Goal: Information Seeking & Learning: Compare options

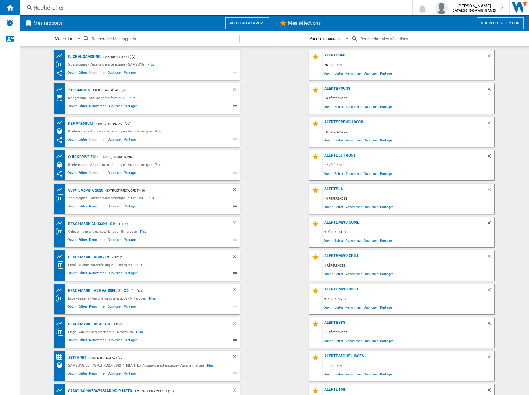
click at [94, 9] on div "Rechercher" at bounding box center [214, 7] width 362 height 9
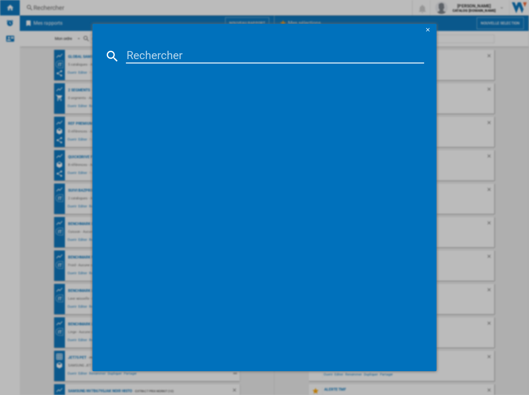
click at [139, 60] on input at bounding box center [275, 56] width 298 height 15
click at [164, 58] on input at bounding box center [275, 56] width 298 height 15
paste input "GBP62PZNAC"
type input "GBP62PZNAC"
click at [148, 93] on div "LG GBP62PZNAC INOX" at bounding box center [269, 96] width 292 height 6
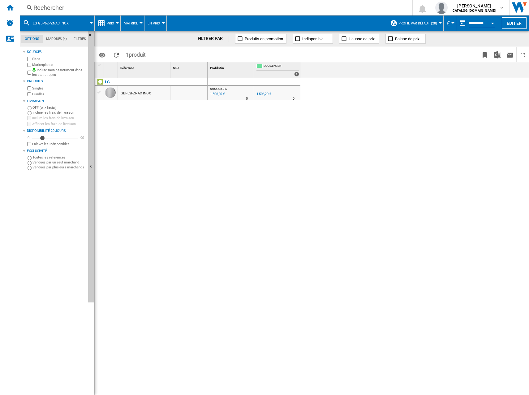
click at [114, 21] on button "Prix" at bounding box center [112, 22] width 11 height 15
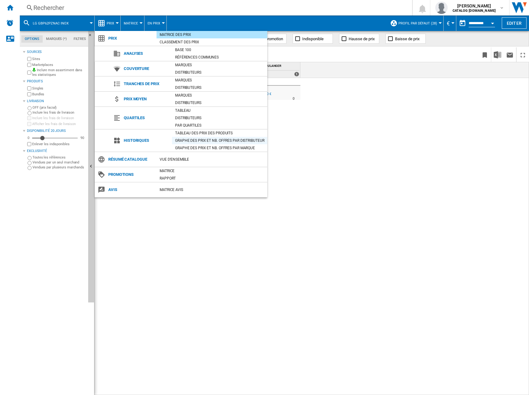
click at [195, 139] on div "Graphe des prix et nb. offres par distributeur" at bounding box center [219, 140] width 95 height 6
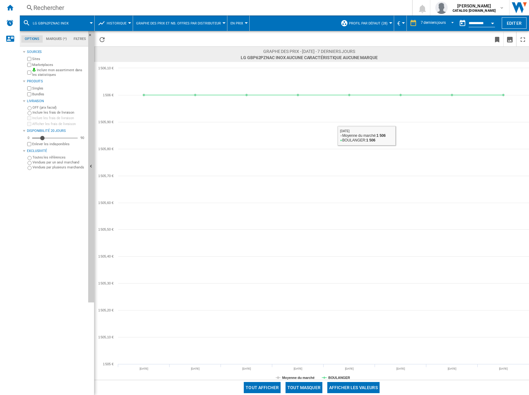
click at [471, 24] on input "**********" at bounding box center [481, 24] width 26 height 6
click at [443, 23] on div "7 derniers jours" at bounding box center [433, 23] width 25 height 4
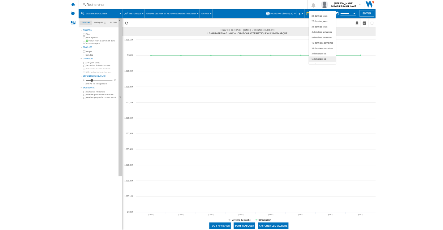
scroll to position [39, 0]
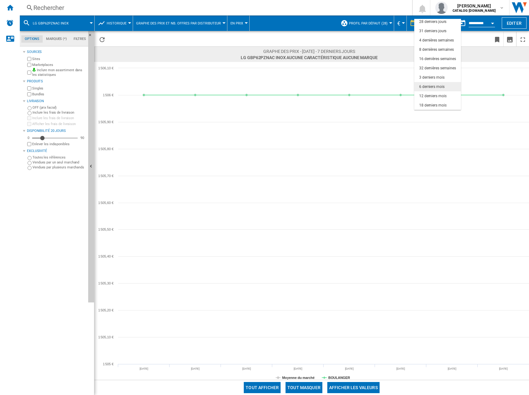
click at [435, 86] on div "6 derniers mois" at bounding box center [431, 86] width 25 height 5
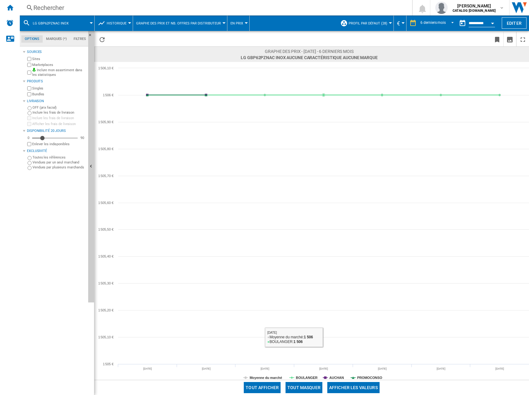
click at [311, 389] on button "Tout masquer" at bounding box center [303, 387] width 37 height 11
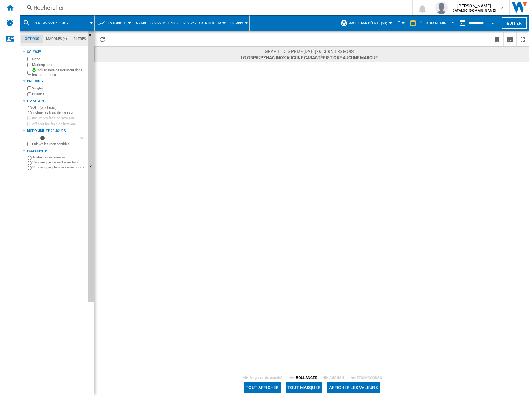
click at [311, 378] on tspan "BOULANGER" at bounding box center [307, 377] width 22 height 4
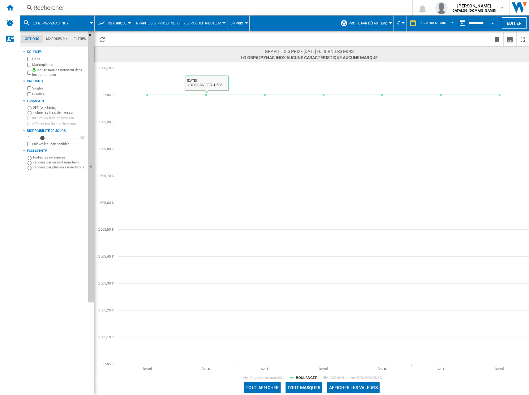
click at [70, 6] on div "Rechercher" at bounding box center [214, 7] width 362 height 9
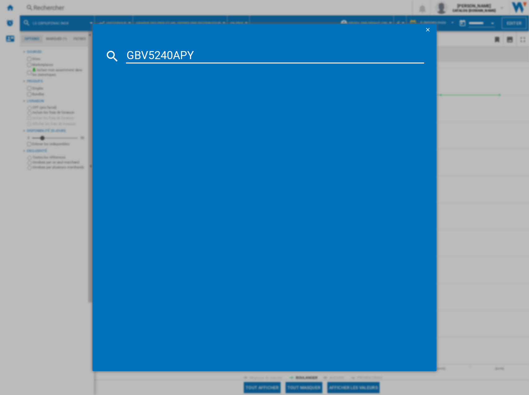
type input "GBV5240APY"
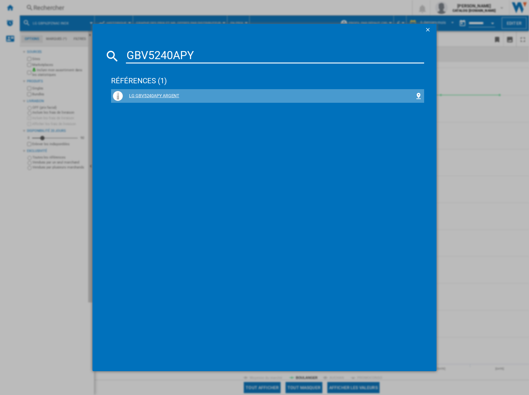
click at [151, 97] on div "LG GBV5240APY ARGENT" at bounding box center [269, 96] width 292 height 6
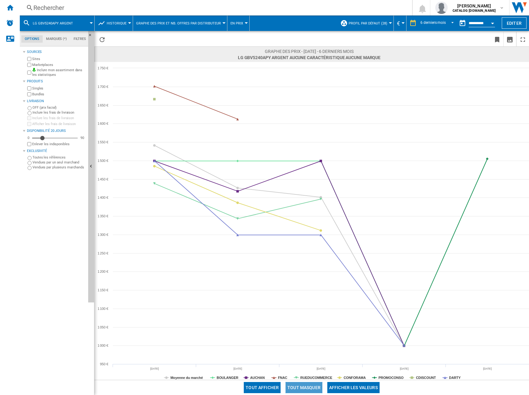
drag, startPoint x: 305, startPoint y: 386, endPoint x: 311, endPoint y: 386, distance: 6.2
click at [306, 386] on button "Tout masquer" at bounding box center [303, 387] width 37 height 11
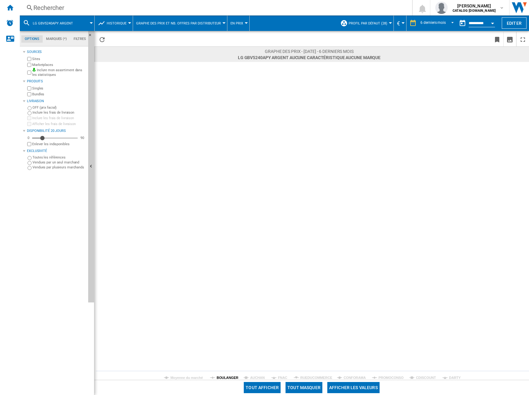
click at [229, 376] on tspan "BOULANGER" at bounding box center [227, 377] width 22 height 4
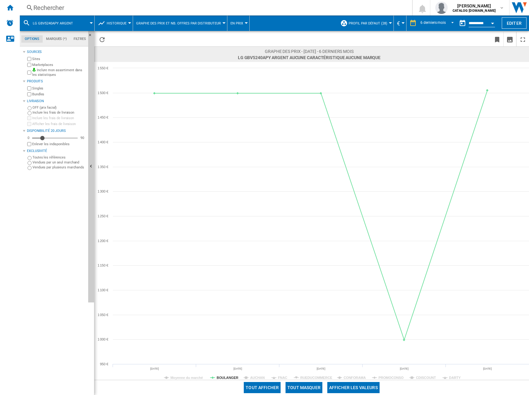
click at [65, 7] on div "Rechercher" at bounding box center [214, 7] width 362 height 9
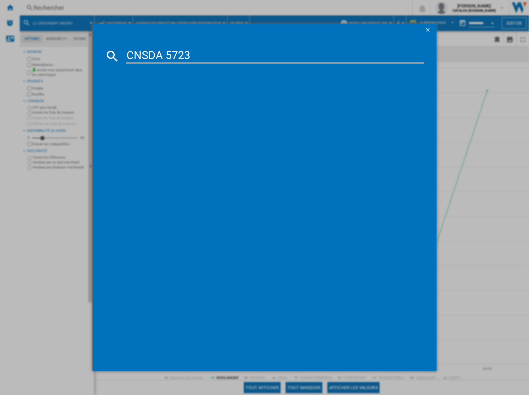
type input "CNSDA 5723"
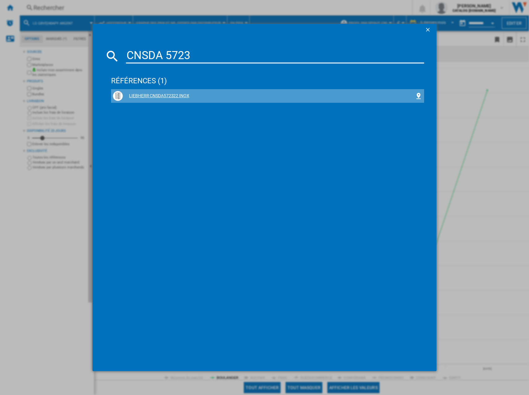
click at [173, 93] on div "LIEBHERR CNSDA572322 INOX" at bounding box center [269, 96] width 292 height 6
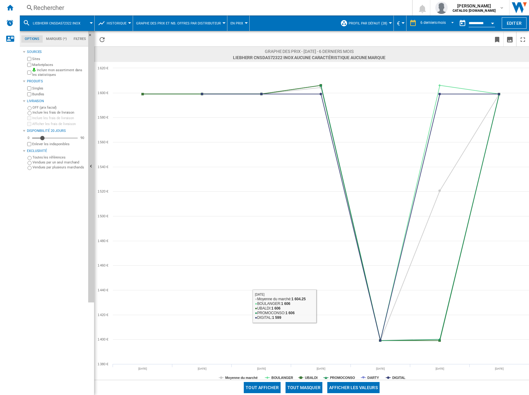
drag, startPoint x: 308, startPoint y: 389, endPoint x: 301, endPoint y: 386, distance: 7.2
click at [308, 389] on button "Tout masquer" at bounding box center [303, 387] width 37 height 11
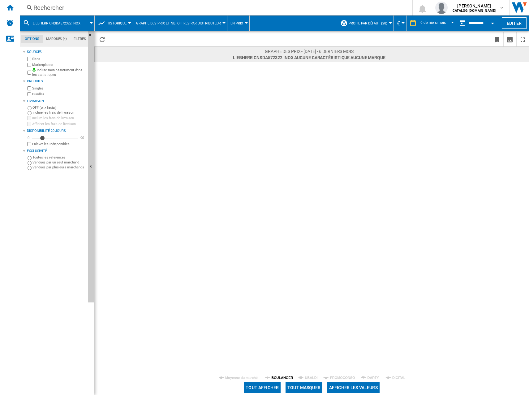
click at [283, 379] on tspan "BOULANGER" at bounding box center [282, 377] width 22 height 4
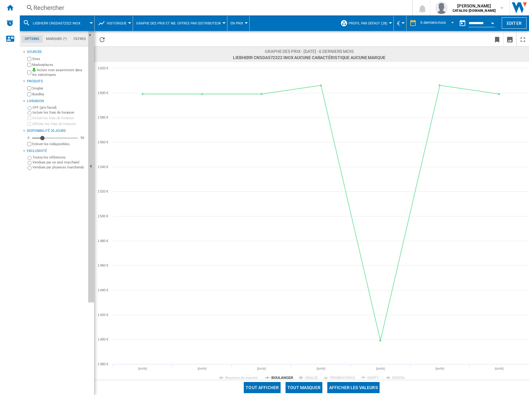
drag, startPoint x: 166, startPoint y: 37, endPoint x: 156, endPoint y: 37, distance: 9.9
click at [166, 37] on span at bounding box center [203, 39] width 191 height 15
click at [67, 7] on div "Rechercher" at bounding box center [214, 7] width 362 height 9
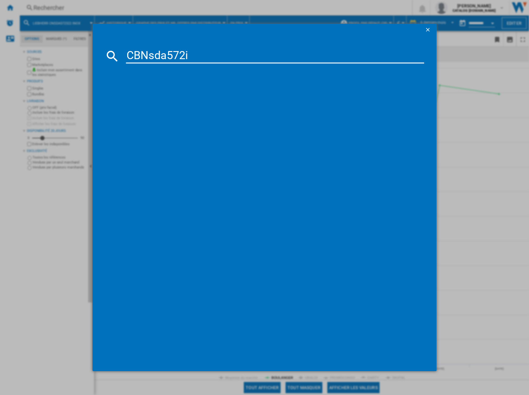
type input "CBNsda572i"
click at [168, 96] on div "LIEBHERR CBNSDA572I22 INOX" at bounding box center [269, 96] width 292 height 6
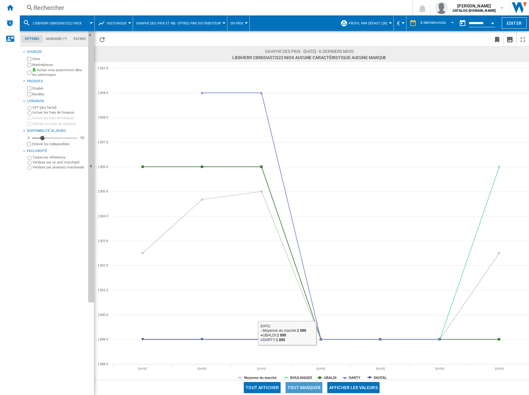
click at [308, 387] on button "Tout masquer" at bounding box center [303, 387] width 37 height 11
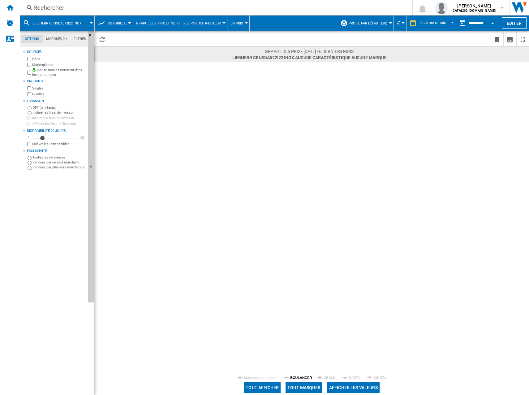
click at [298, 375] on tspan "BOULANGER" at bounding box center [301, 377] width 22 height 4
click at [143, 1] on div "Rechercher Rechercher 0 [PERSON_NAME] CATALOG [DOMAIN_NAME] CATALOG [DOMAIN_NAM…" at bounding box center [274, 7] width 509 height 15
click at [54, 5] on div "Rechercher" at bounding box center [214, 7] width 362 height 9
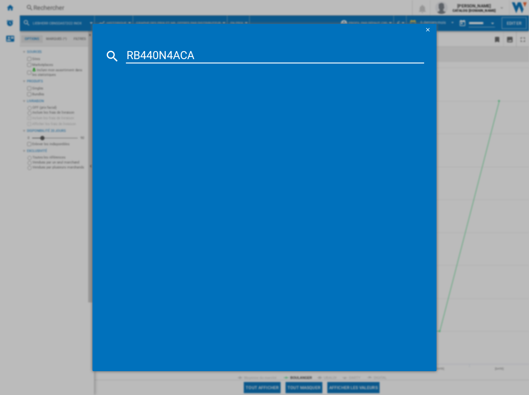
type input "RB440N4ACA"
click at [152, 92] on div "HISENSE RB440N4ACA INOX" at bounding box center [267, 96] width 309 height 10
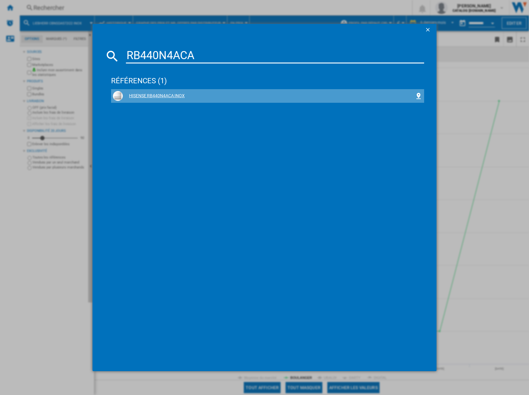
click at [138, 96] on div "HISENSE RB440N4ACA INOX" at bounding box center [269, 96] width 292 height 6
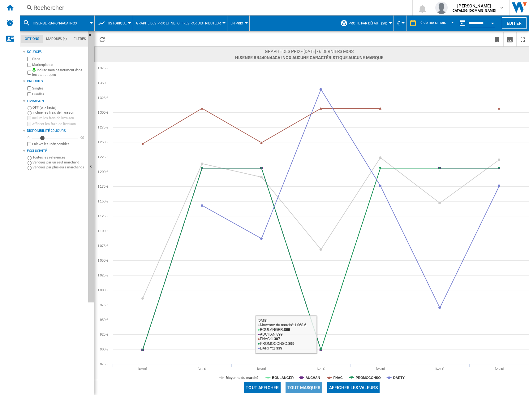
click at [313, 386] on button "Tout masquer" at bounding box center [303, 387] width 37 height 11
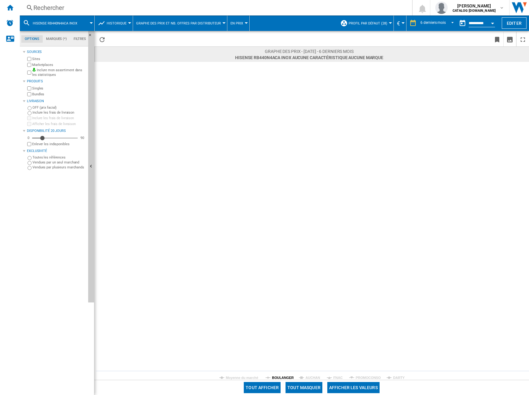
click at [288, 378] on tspan "BOULANGER" at bounding box center [283, 377] width 22 height 4
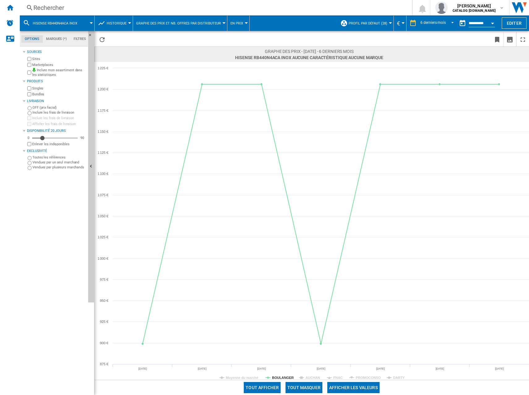
click at [102, 4] on div "Rechercher" at bounding box center [214, 7] width 362 height 9
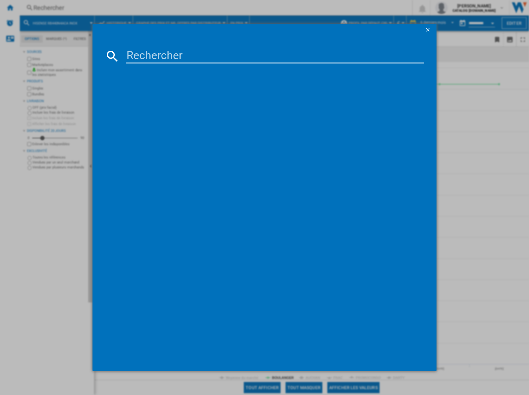
type input "RB440N4CCB"
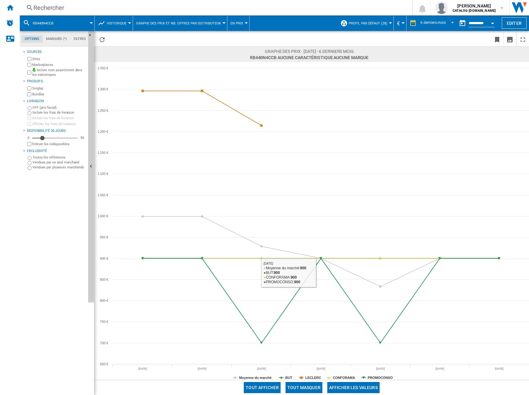
click at [307, 392] on button "Tout masquer" at bounding box center [303, 387] width 37 height 11
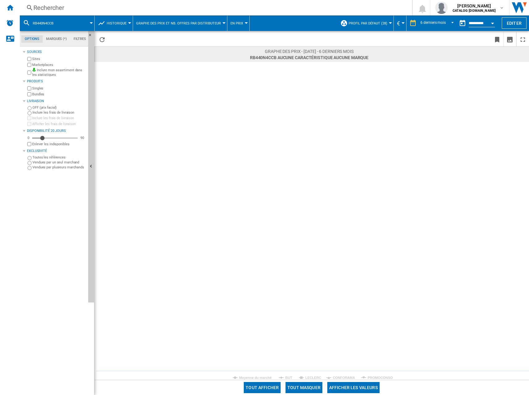
click at [293, 378] on rect at bounding box center [311, 221] width 434 height 318
click at [291, 377] on tspan "BUT" at bounding box center [288, 377] width 7 height 4
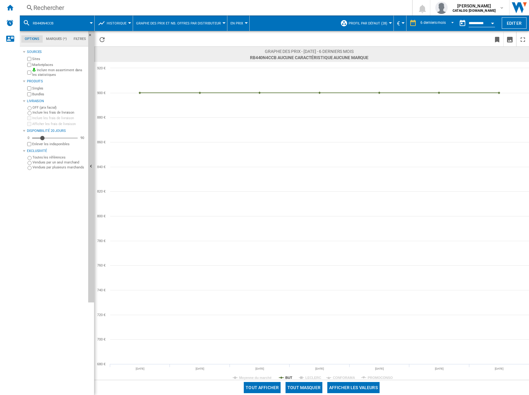
click at [112, 38] on span at bounding box center [203, 39] width 191 height 15
drag, startPoint x: 68, startPoint y: 1, endPoint x: 68, endPoint y: 11, distance: 9.3
click at [67, 2] on div "Rechercher Rechercher 0 [PERSON_NAME] CATALOG [DOMAIN_NAME] CATALOG [DOMAIN_NAM…" at bounding box center [274, 7] width 509 height 15
click at [68, 11] on div "Rechercher" at bounding box center [214, 7] width 362 height 9
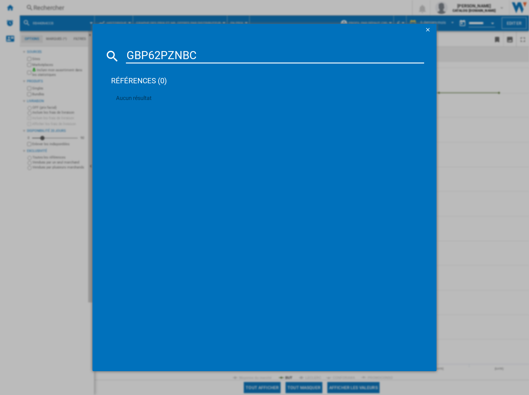
click at [200, 52] on input "GBP62PZNBC" at bounding box center [275, 56] width 298 height 15
click at [169, 56] on input "GBP62PZNBC" at bounding box center [275, 56] width 298 height 15
paste input "52PYNBN"
type input "GBP52PYNBN"
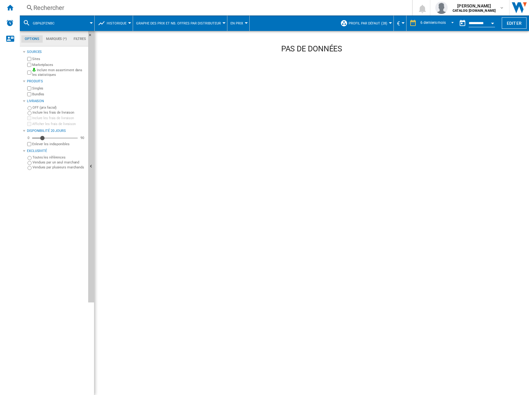
click at [98, 8] on div "Rechercher" at bounding box center [214, 7] width 362 height 9
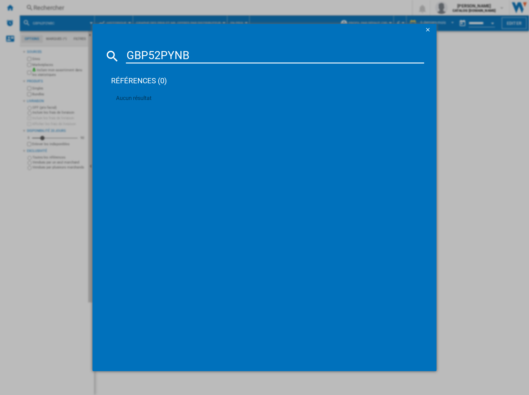
type input "GBP52PYN"
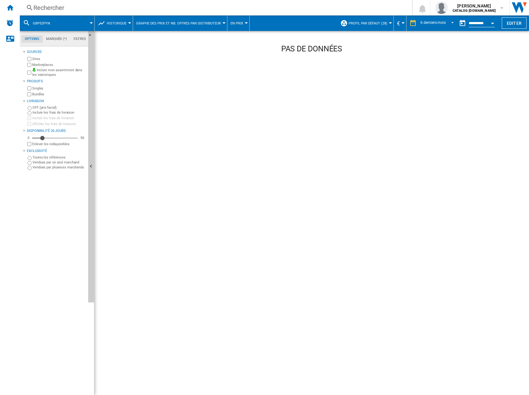
click at [68, 11] on div "Rechercher" at bounding box center [214, 7] width 362 height 9
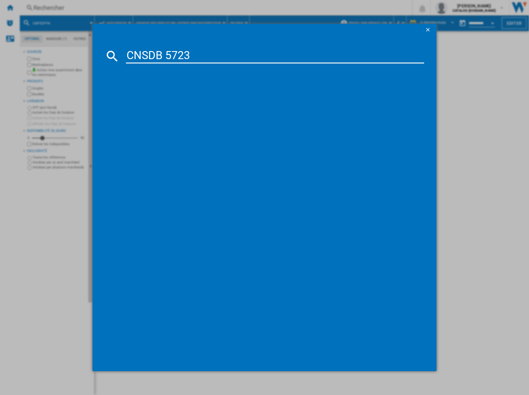
type input "CNSDB 5723"
click at [171, 96] on div "LIEBHERR CNSDB572322 INOX" at bounding box center [269, 96] width 292 height 6
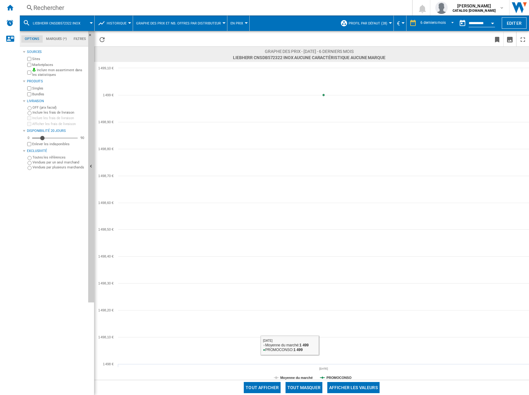
click at [101, 5] on div "Rechercher" at bounding box center [214, 7] width 362 height 9
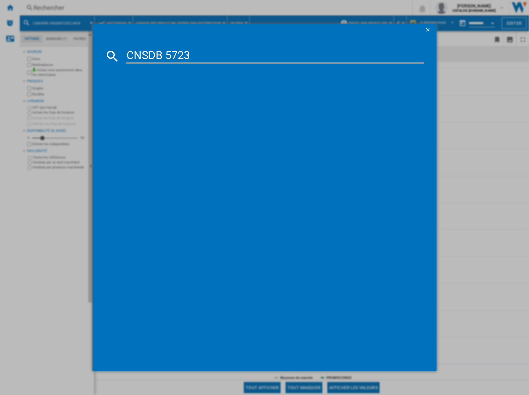
type input "CNSDB 5723"
click at [185, 110] on div "LIEBHERR CNSDB572322 PLUS ARGENT" at bounding box center [269, 109] width 292 height 6
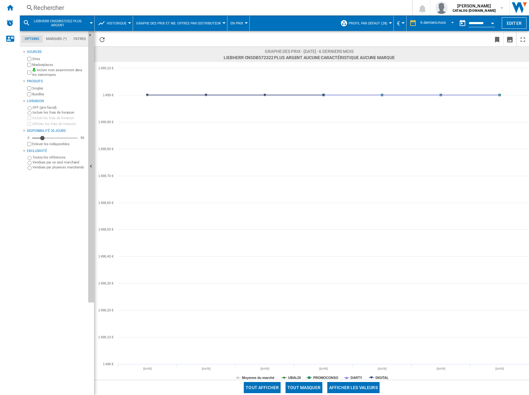
click at [312, 387] on button "Tout masquer" at bounding box center [303, 387] width 37 height 11
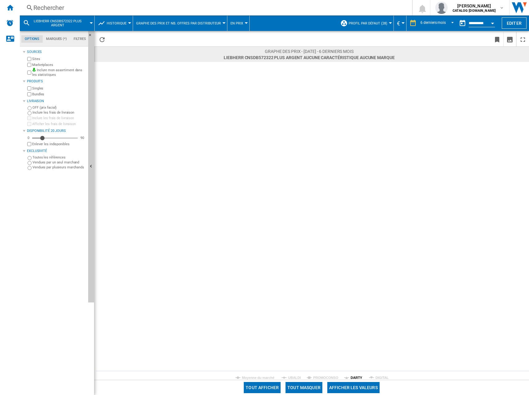
click at [359, 376] on tspan "DARTY" at bounding box center [356, 377] width 12 height 4
click at [104, 8] on div "Rechercher" at bounding box center [214, 7] width 362 height 9
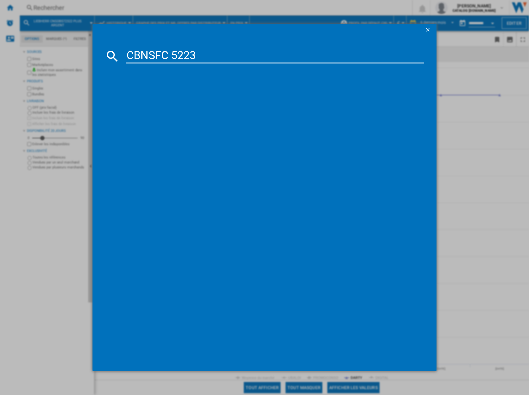
type input "CBNSFC 5223"
click at [164, 93] on div "LIEBHERR CBNSFC522322 PLUS INOX" at bounding box center [269, 96] width 292 height 6
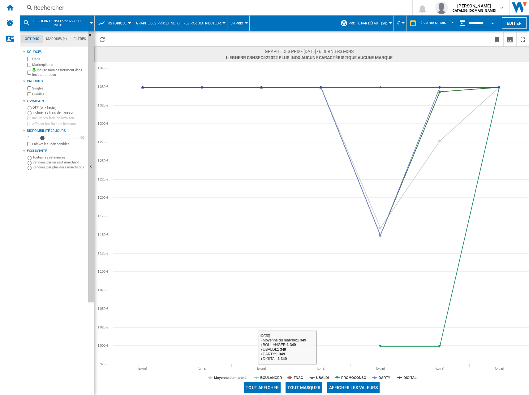
click at [308, 387] on button "Tout masquer" at bounding box center [303, 387] width 37 height 11
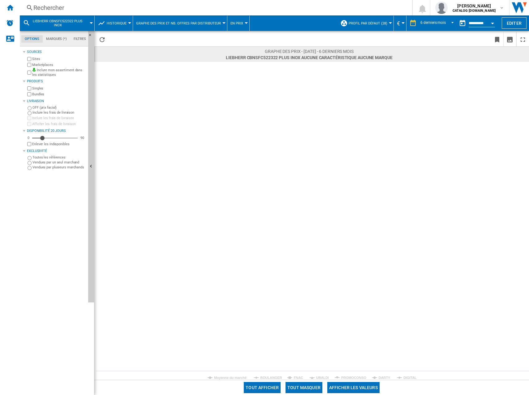
click at [387, 377] on tspan "DARTY" at bounding box center [385, 377] width 12 height 4
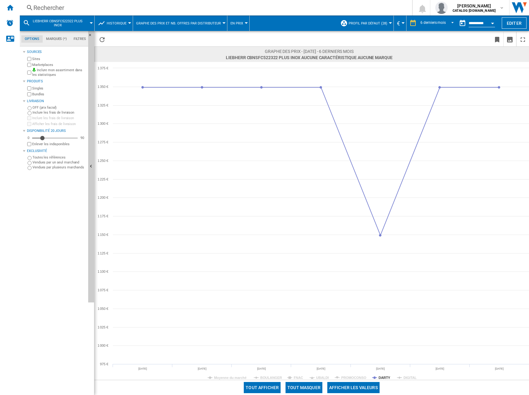
click at [82, 5] on div "Rechercher" at bounding box center [214, 7] width 362 height 9
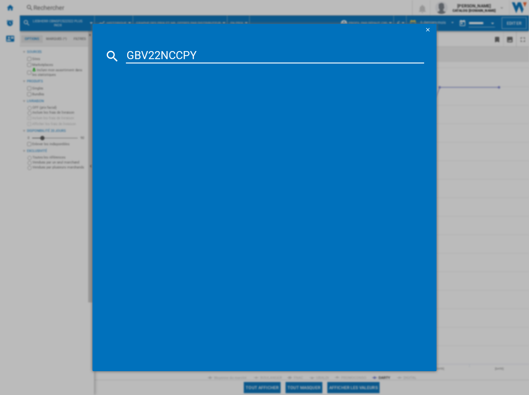
type input "GBV22NCCPY"
click at [149, 94] on div "LG GBV22NCCPY INOX" at bounding box center [269, 96] width 292 height 6
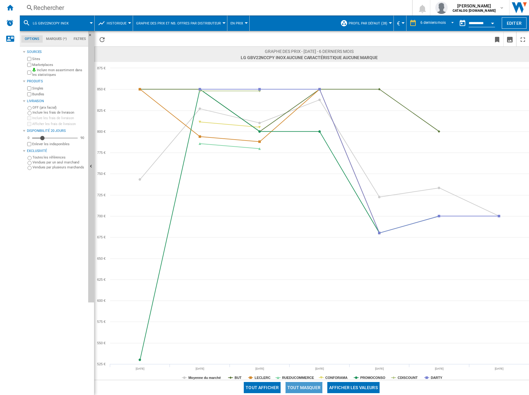
click at [299, 388] on button "Tout masquer" at bounding box center [303, 387] width 37 height 11
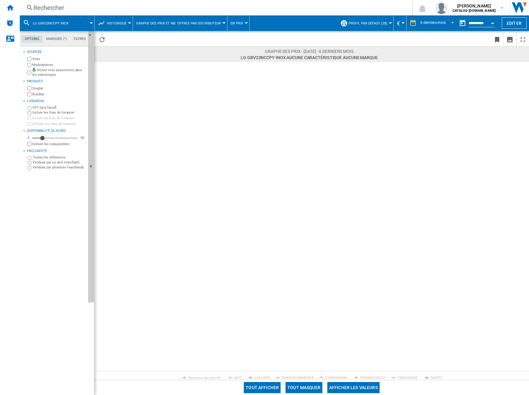
click at [429, 376] on rect at bounding box center [311, 221] width 434 height 318
click at [431, 378] on tspan "DARTY" at bounding box center [436, 377] width 12 height 4
click at [116, 11] on div "Rechercher" at bounding box center [214, 7] width 362 height 9
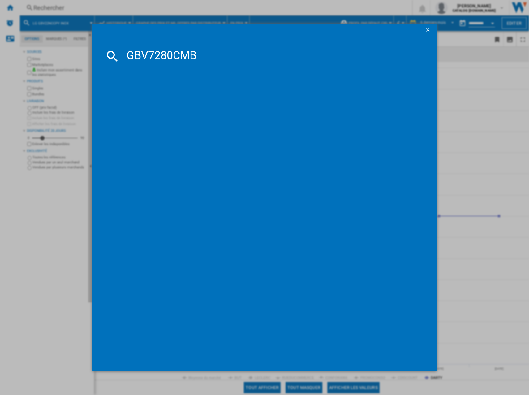
type input "GBV7280CMB"
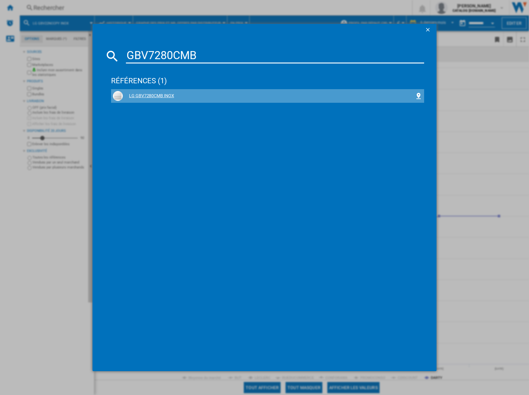
click at [168, 96] on div "LG GBV7280CMB INOX" at bounding box center [269, 96] width 292 height 6
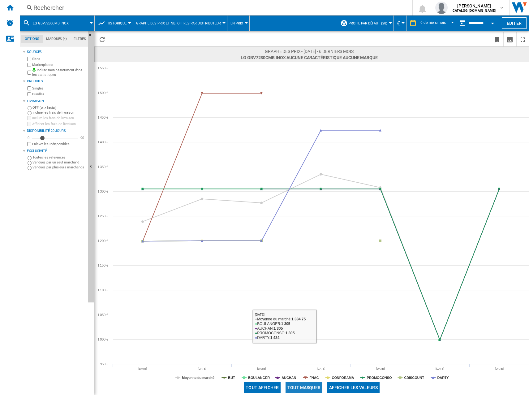
click at [307, 387] on button "Tout masquer" at bounding box center [303, 387] width 37 height 11
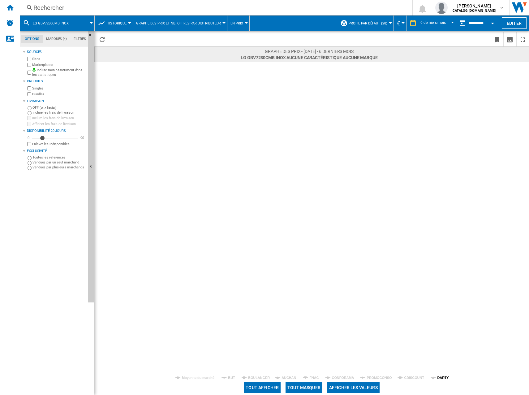
click at [443, 375] on tspan "DARTY" at bounding box center [443, 377] width 12 height 4
click at [133, 8] on div "Rechercher" at bounding box center [214, 7] width 362 height 9
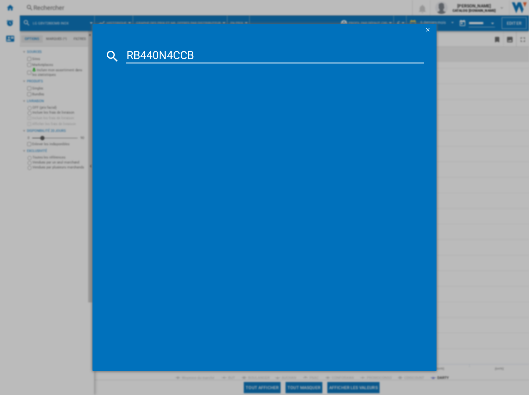
type input "RB440N4CCB"
click at [172, 89] on div "HISENSE RB440N4CCB BLANC" at bounding box center [267, 96] width 313 height 14
click at [165, 97] on div "HISENSE RB440N4CCB BLANC" at bounding box center [269, 96] width 292 height 6
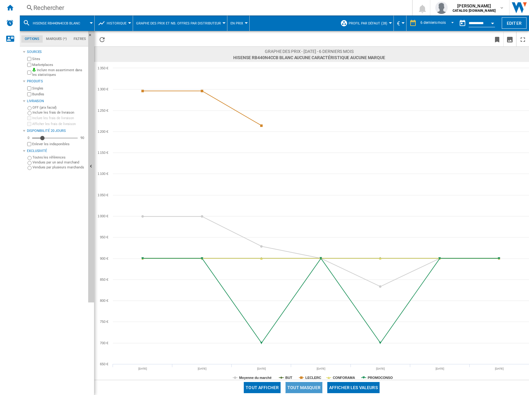
drag, startPoint x: 308, startPoint y: 387, endPoint x: 295, endPoint y: 380, distance: 14.0
click at [307, 387] on button "Tout masquer" at bounding box center [303, 387] width 37 height 11
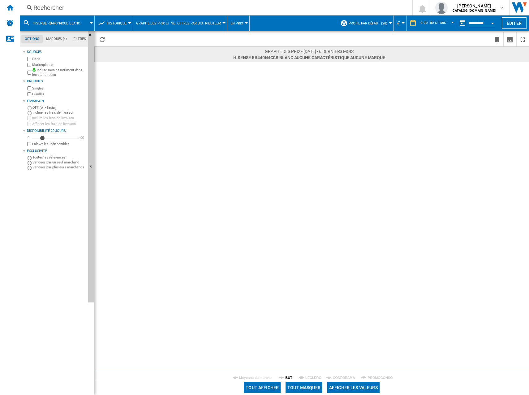
click at [289, 375] on tspan "BUT" at bounding box center [288, 377] width 7 height 4
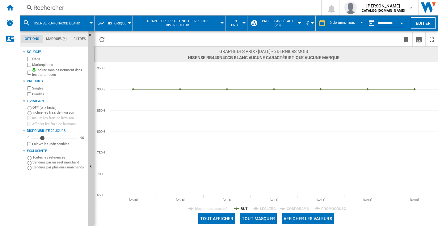
click at [66, 7] on div "Rechercher" at bounding box center [169, 7] width 272 height 9
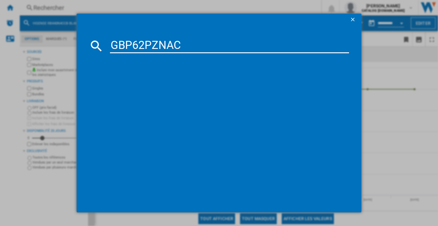
type input "GBP62PZNAC"
click at [137, 83] on div "LG GBP62PZNAC INOX" at bounding box center [223, 86] width 233 height 6
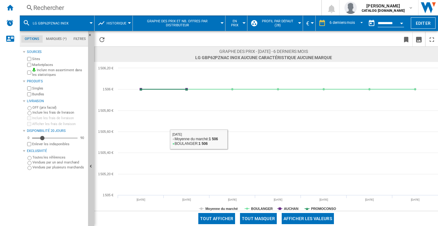
click at [253, 215] on button "Tout masquer" at bounding box center [258, 218] width 37 height 11
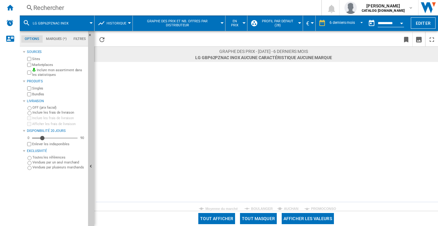
click at [259, 201] on rect at bounding box center [266, 136] width 344 height 149
click at [260, 207] on tspan "BOULANGER" at bounding box center [262, 209] width 22 height 4
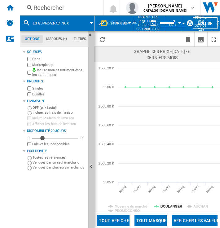
click at [64, 11] on div "Rechercher" at bounding box center [59, 7] width 53 height 9
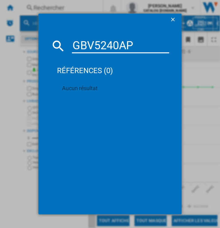
type input "GBV5240APY"
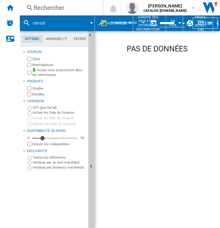
click at [48, 26] on button "GBV520" at bounding box center [42, 22] width 19 height 15
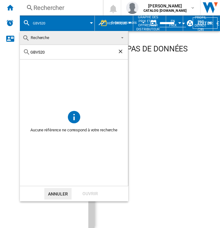
click at [52, 24] on md-backdrop at bounding box center [110, 114] width 220 height 228
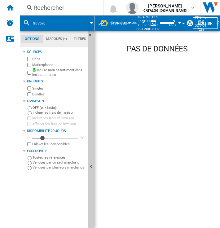
click at [49, 2] on div "Rechercher Rechercher 0 [PERSON_NAME] CATALOG [DOMAIN_NAME] CATALOG [DOMAIN_NAM…" at bounding box center [120, 7] width 200 height 15
click at [62, 28] on span at bounding box center [72, 22] width 37 height 15
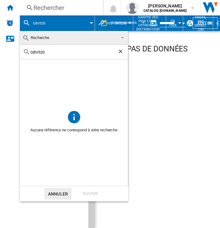
click at [123, 52] on ng-md-icon "Effacer la recherche" at bounding box center [120, 51] width 7 height 7
click at [61, 12] on md-backdrop at bounding box center [110, 114] width 220 height 228
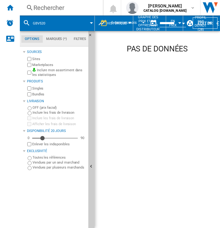
click at [55, 6] on div "Rechercher" at bounding box center [59, 7] width 53 height 9
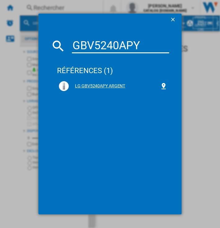
type input "GBV5240APY"
click at [99, 84] on div "LG GBV5240APY ARGENT" at bounding box center [114, 86] width 91 height 6
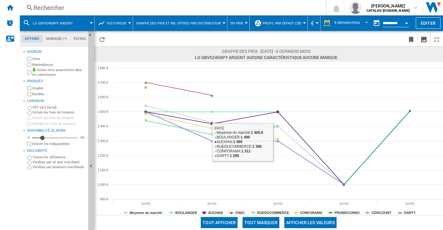
click at [267, 222] on button "Tout masquer" at bounding box center [260, 222] width 37 height 11
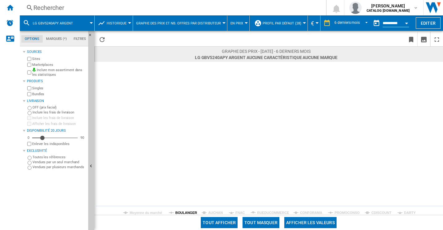
click at [186, 211] on tspan "BOULANGER" at bounding box center [186, 213] width 22 height 4
